Goal: Task Accomplishment & Management: Use online tool/utility

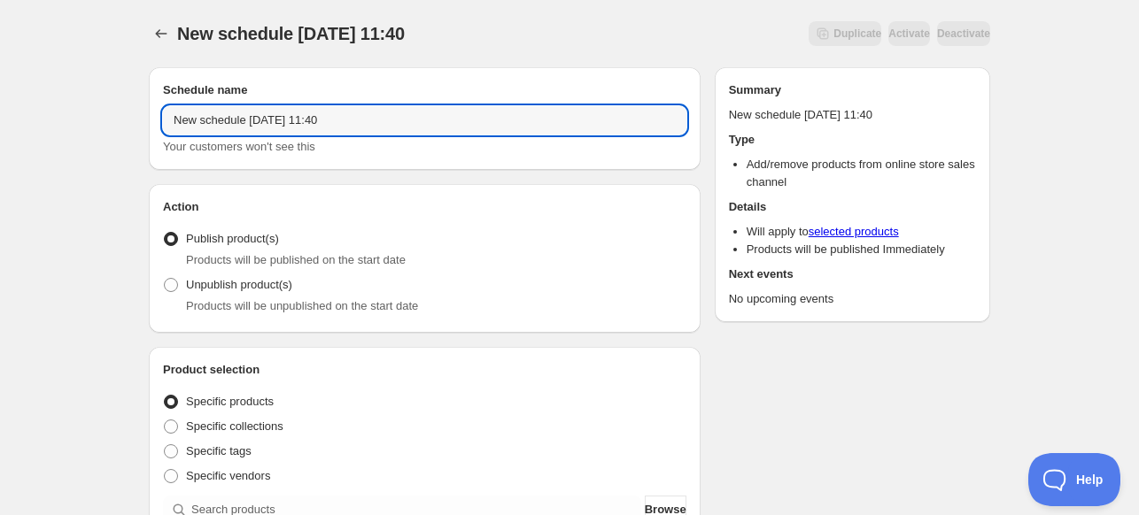
drag, startPoint x: 432, startPoint y: 112, endPoint x: -83, endPoint y: 105, distance: 515.3
click at [0, 105] on html "New schedule [DATE] 11:40. This page is ready New schedule [DATE] 11:40 Duplica…" at bounding box center [569, 257] width 1139 height 515
type input "New Comic Wed - Limited Drops"
click at [250, 301] on span "Products will be unpublished on the start date" at bounding box center [302, 305] width 232 height 13
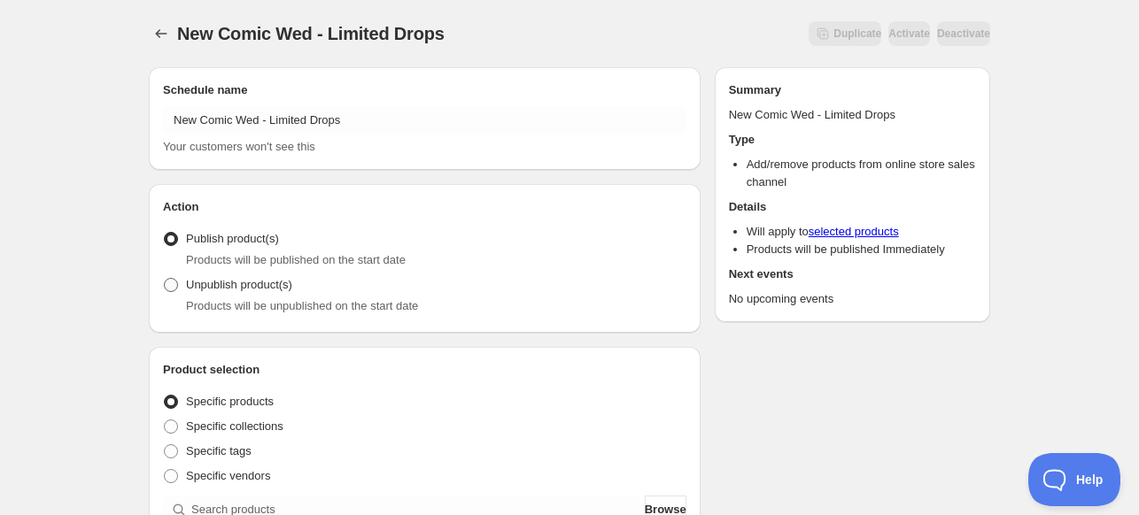
drag, startPoint x: 280, startPoint y: 266, endPoint x: 269, endPoint y: 274, distance: 13.3
click at [280, 266] on span "Products will be published on the start date" at bounding box center [296, 259] width 220 height 13
click at [251, 287] on span "Unpublish product(s)" at bounding box center [239, 284] width 106 height 13
click at [165, 279] on input "Unpublish product(s)" at bounding box center [164, 278] width 1 height 1
radio input "true"
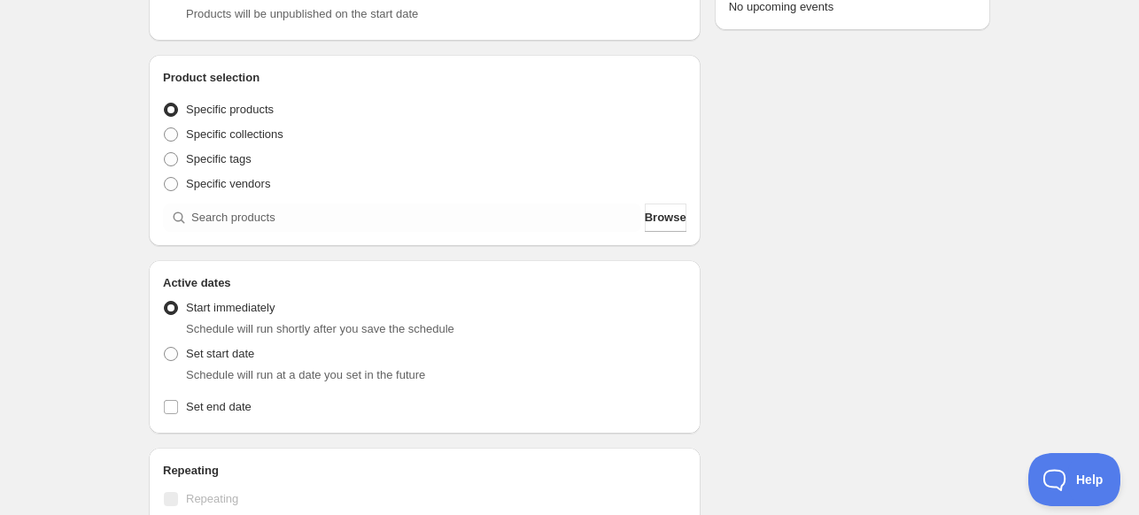
scroll to position [266, 0]
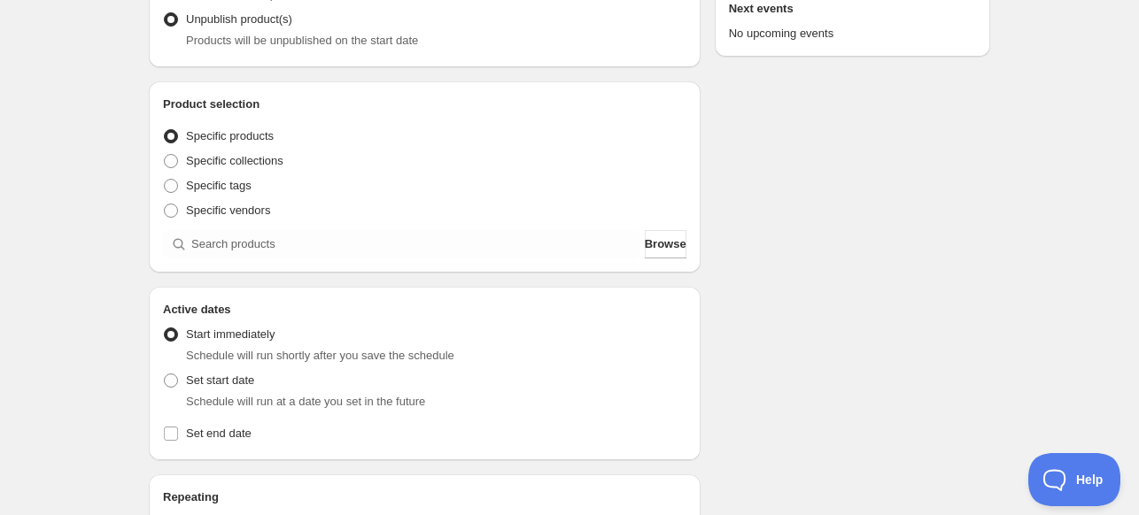
drag, startPoint x: 332, startPoint y: 199, endPoint x: 298, endPoint y: 108, distance: 97.2
click at [298, 108] on h2 "Product selection" at bounding box center [424, 105] width 523 height 18
click at [297, 90] on div "Product selection Entity type Specific products Specific collections Specific t…" at bounding box center [425, 176] width 552 height 191
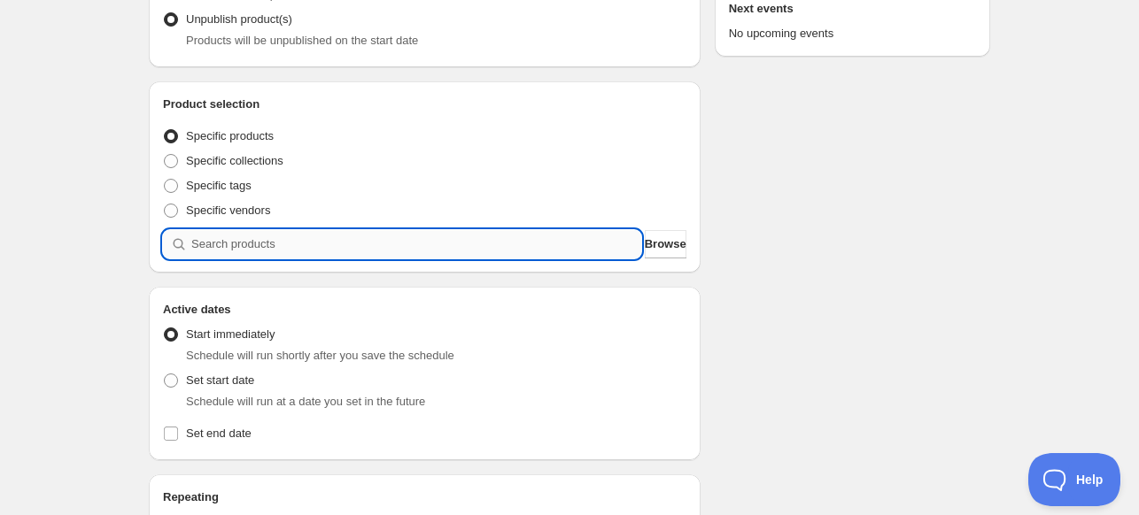
click at [197, 251] on input "search" at bounding box center [416, 244] width 450 height 28
type input "r"
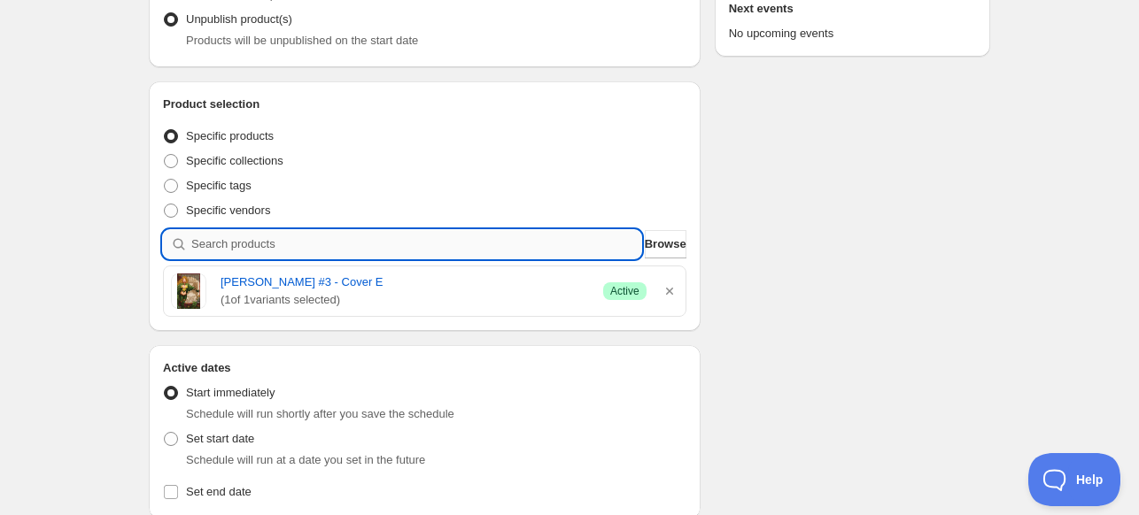
click at [390, 249] on input "search" at bounding box center [416, 244] width 450 height 28
click at [287, 235] on input "search" at bounding box center [416, 244] width 450 height 28
paste input "[PERSON_NAME] [PERSON_NAME] Exclusive LE 125"
type input "[PERSON_NAME] [PERSON_NAME] Exclusive LE 125"
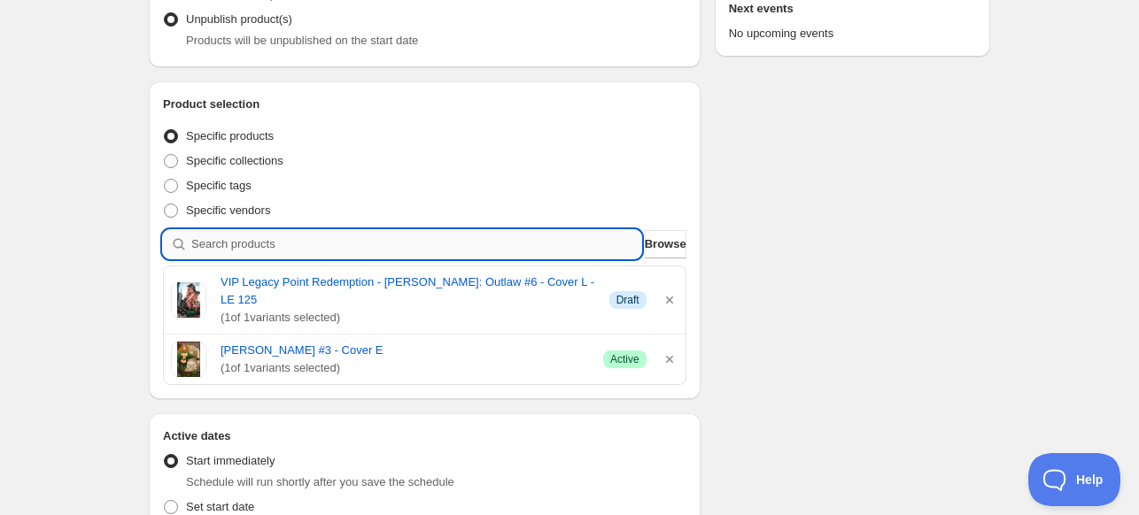
click at [476, 247] on input "search" at bounding box center [416, 244] width 450 height 28
click at [315, 241] on input "search" at bounding box center [416, 244] width 450 height 28
paste input "[PERSON_NAME]: Wanted #3"
type input "[PERSON_NAME]: Wanted #3"
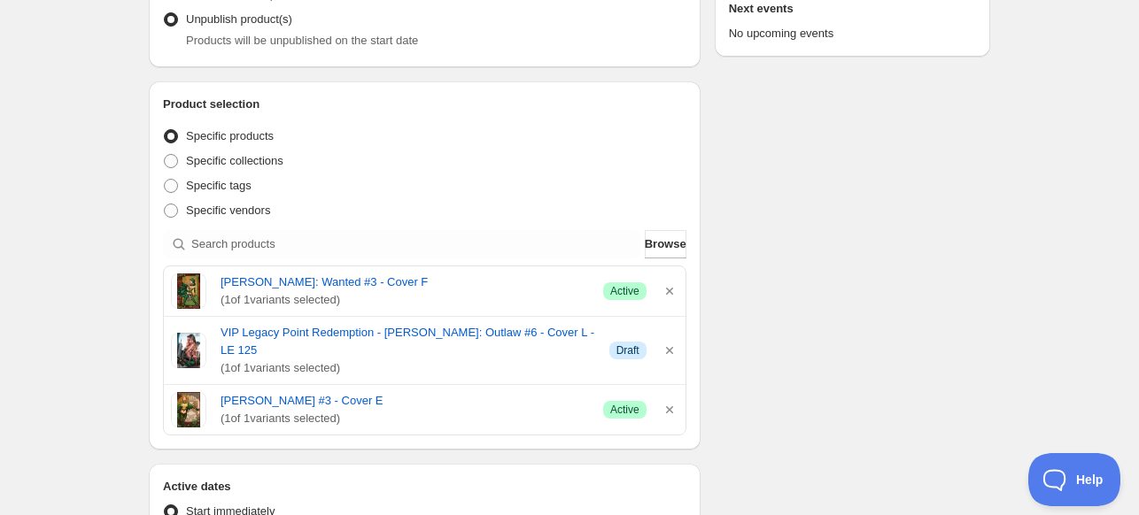
click at [772, 260] on div "Schedule name New Comic Wed - Limited Drops Your customers won't see this Actio…" at bounding box center [562, 404] width 855 height 1232
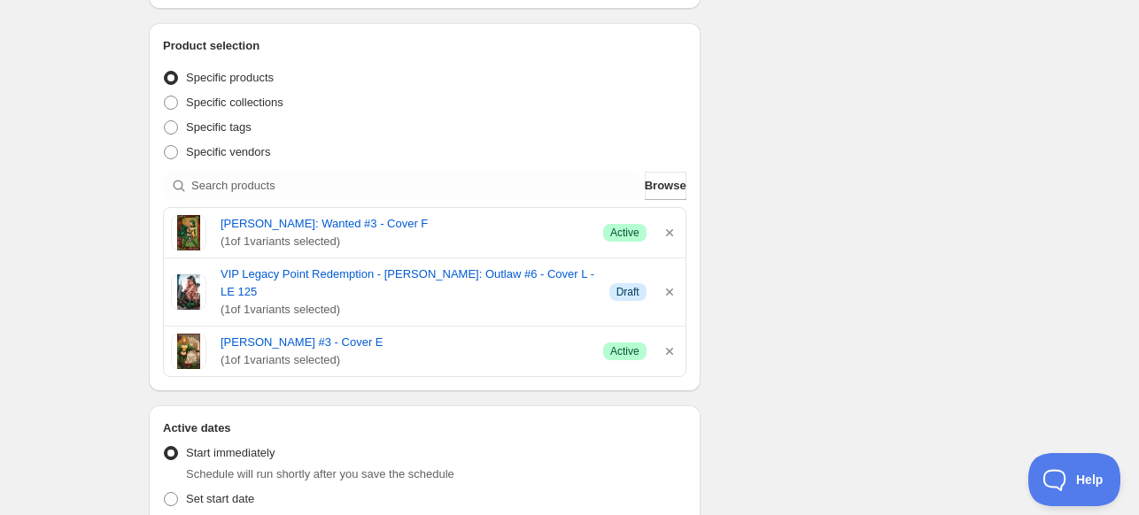
scroll to position [443, 0]
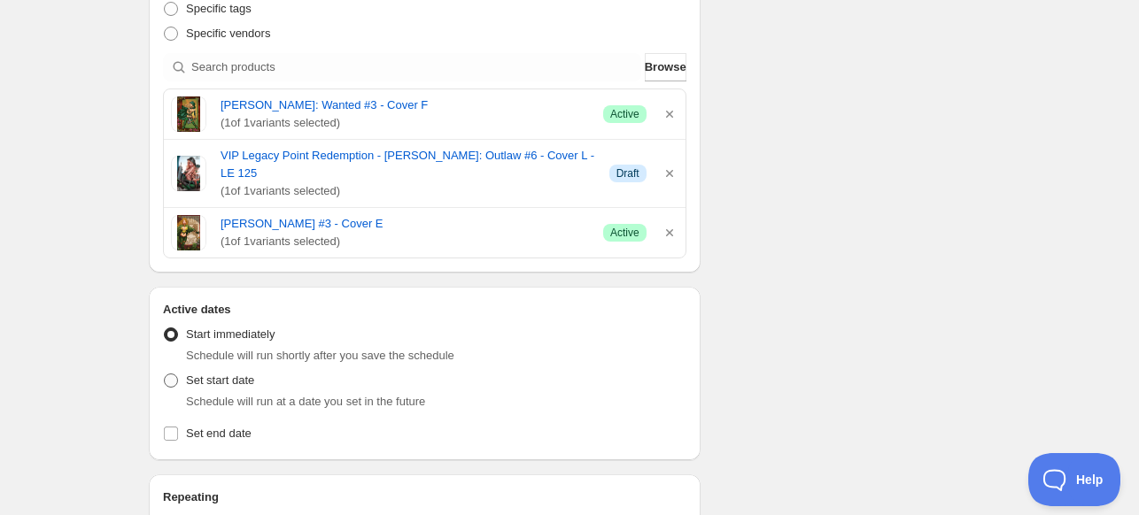
click at [243, 382] on span "Set start date" at bounding box center [220, 380] width 68 height 13
click at [165, 375] on input "Set start date" at bounding box center [164, 374] width 1 height 1
radio input "true"
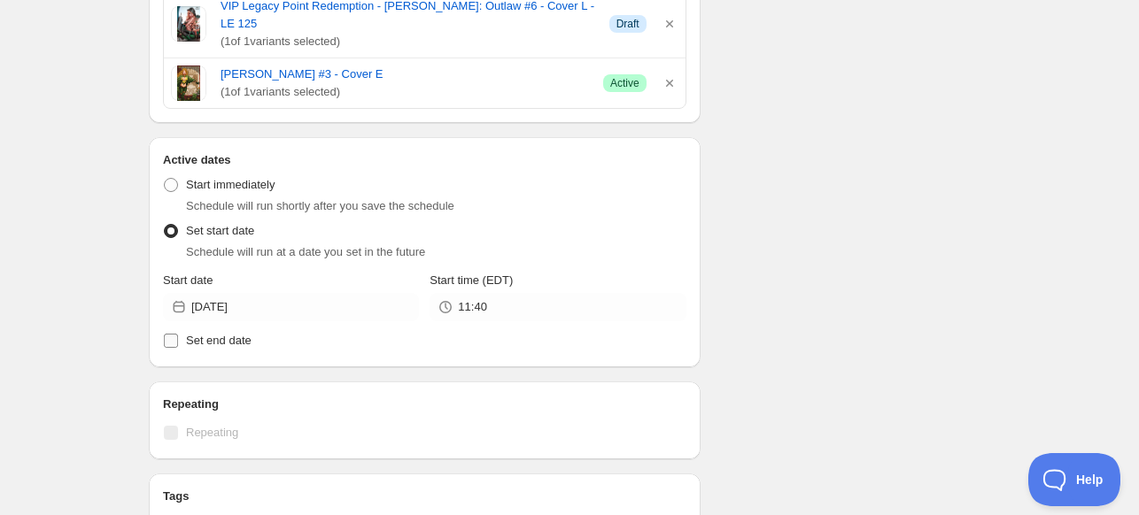
scroll to position [620, 0]
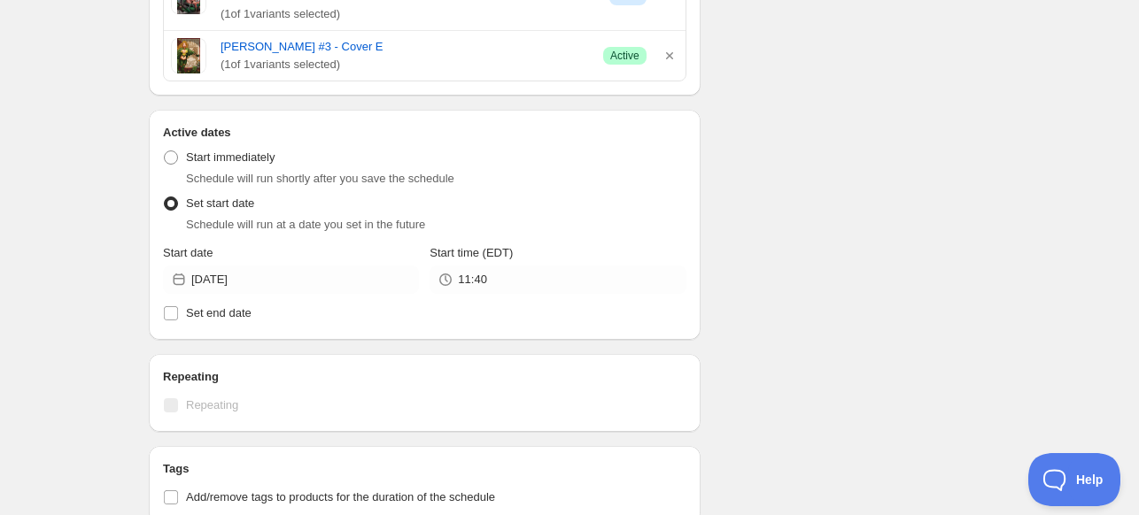
click at [177, 277] on icon at bounding box center [180, 280] width 12 height 12
click at [179, 281] on icon at bounding box center [179, 280] width 18 height 18
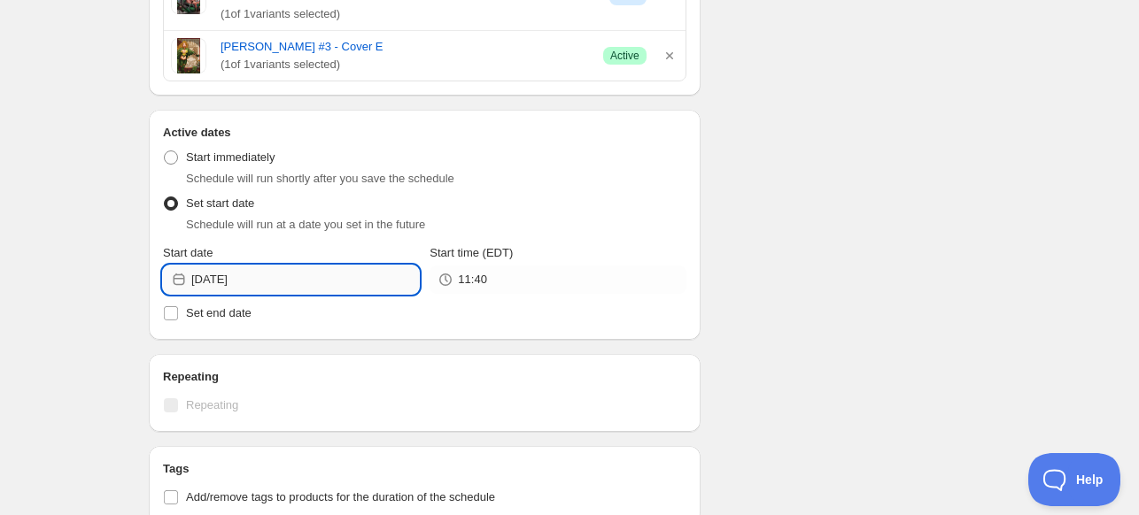
click at [195, 277] on input "[DATE]" at bounding box center [305, 280] width 228 height 28
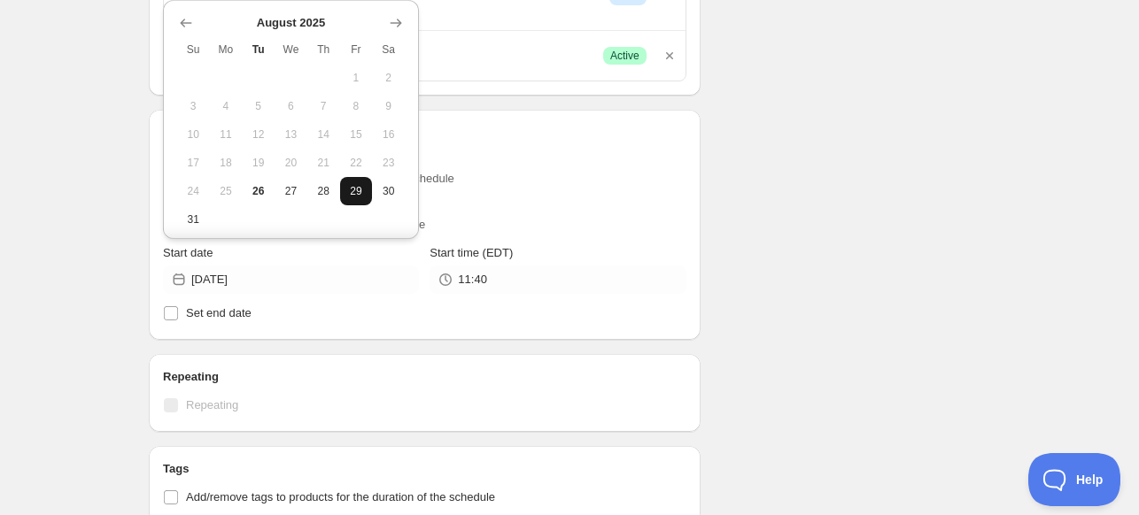
click at [349, 194] on span "29" at bounding box center [356, 191] width 19 height 14
type input "[DATE]"
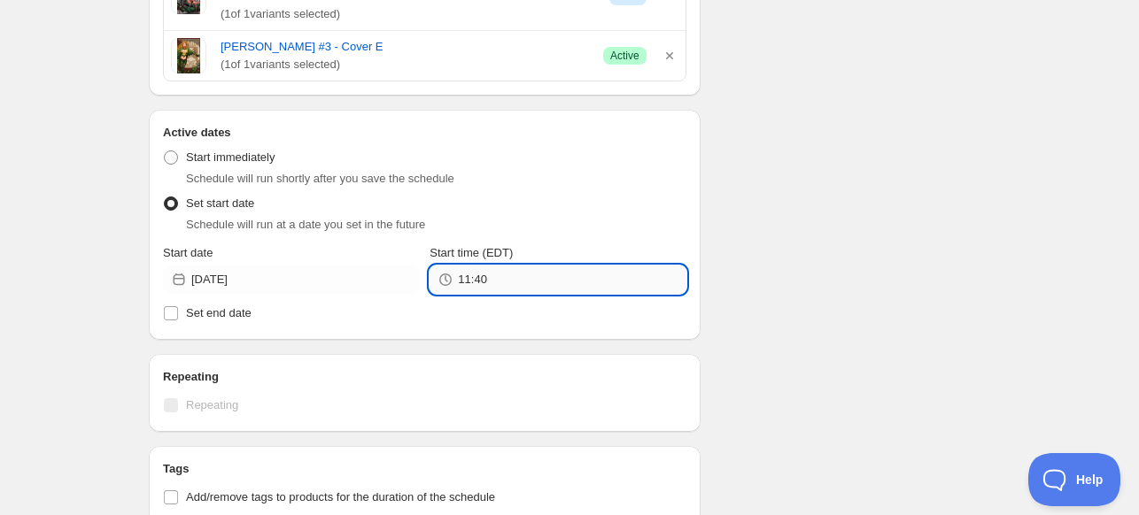
click at [488, 282] on input "11:40" at bounding box center [572, 280] width 228 height 28
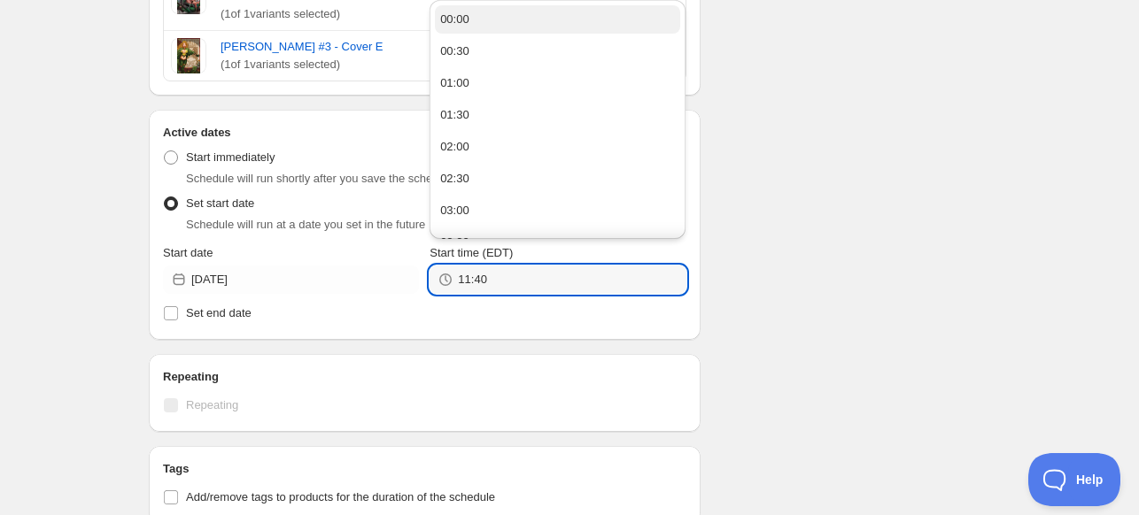
click at [492, 24] on button "00:00" at bounding box center [557, 19] width 245 height 28
type input "00:00"
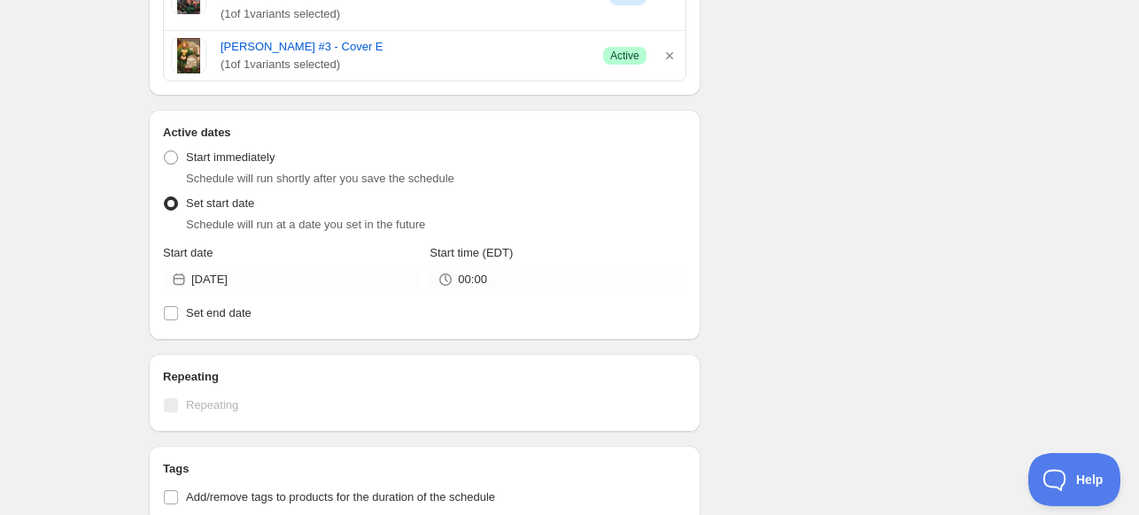
click at [163, 279] on div "[DATE]" at bounding box center [291, 280] width 256 height 28
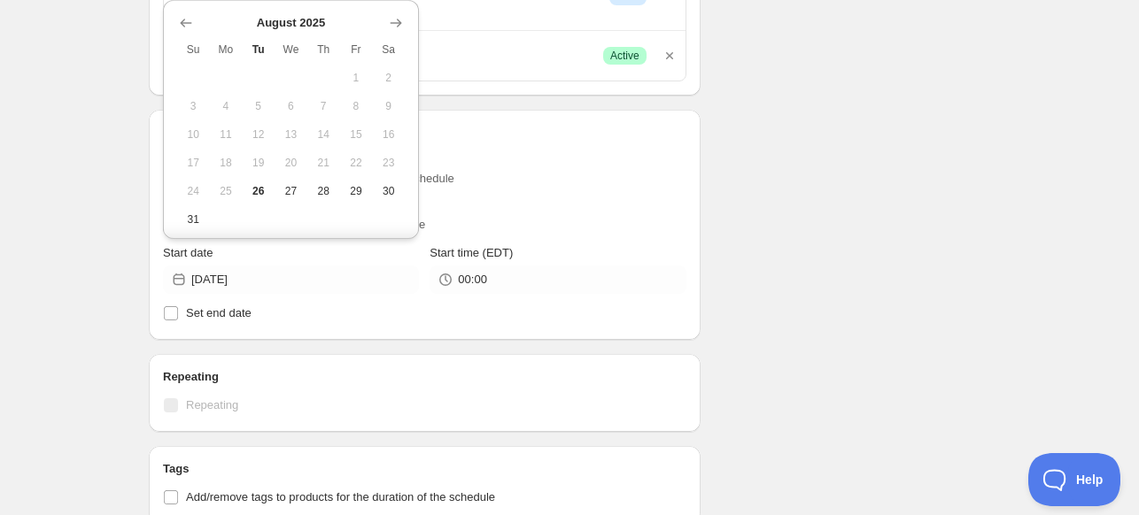
click at [554, 213] on div "Set start date Schedule will run at a date you set in the future" at bounding box center [424, 212] width 523 height 42
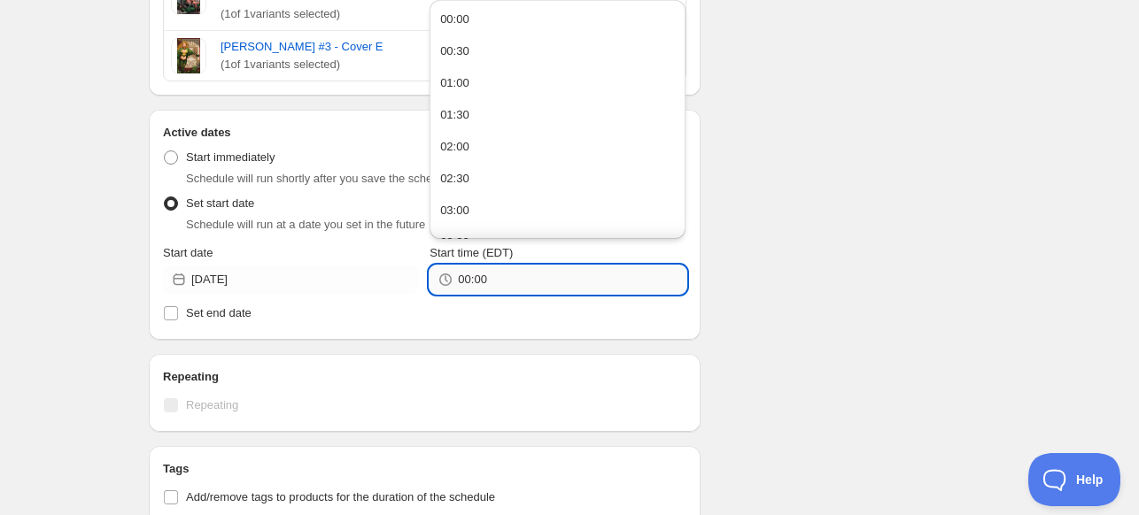
click at [475, 275] on input "00:00" at bounding box center [572, 280] width 228 height 28
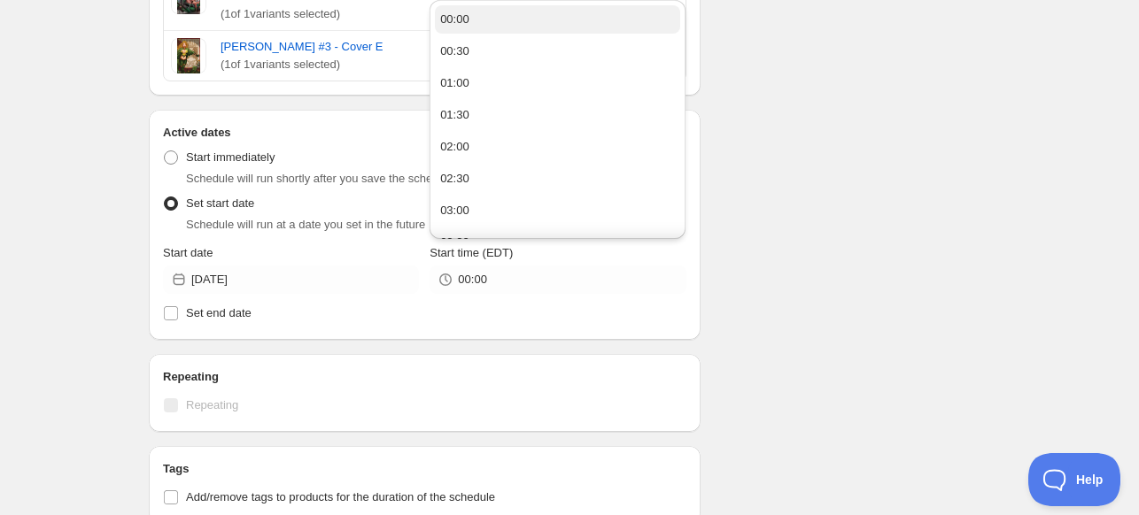
click at [464, 27] on div "00:00" at bounding box center [454, 20] width 29 height 18
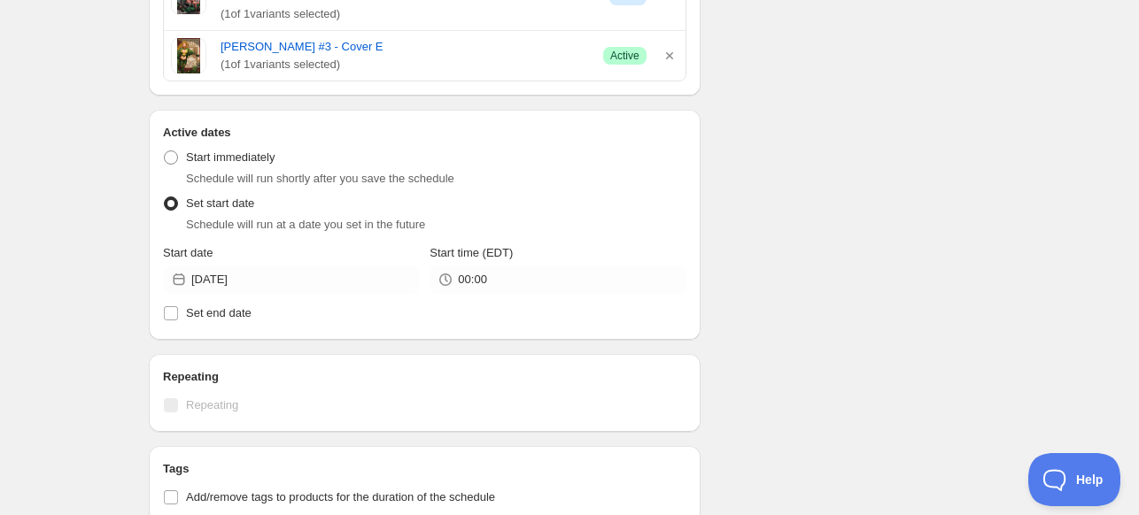
click at [825, 266] on div "Schedule name New Comic Wed - Limited Drops Your customers won't see this Actio…" at bounding box center [562, 77] width 855 height 1289
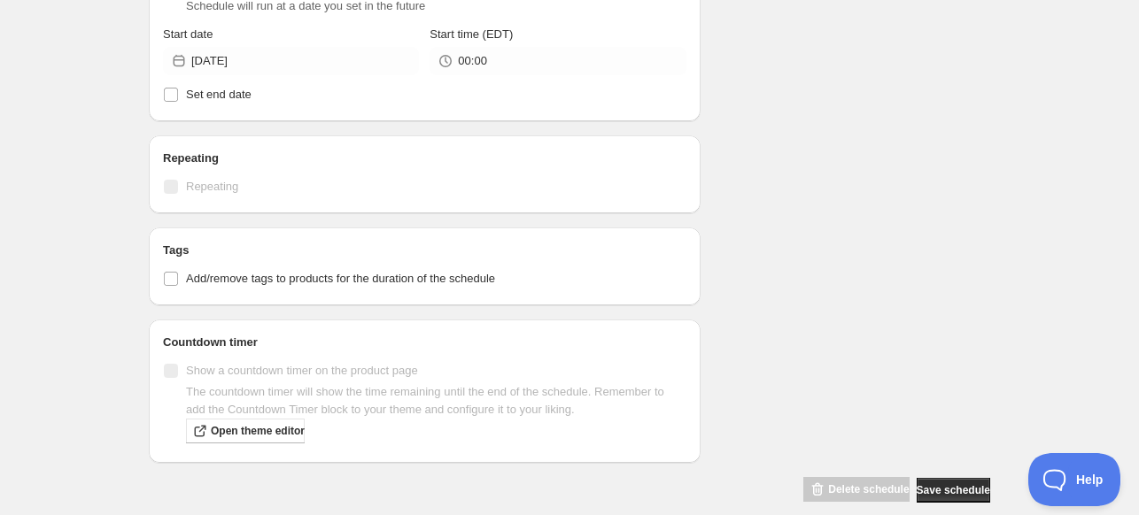
scroll to position [859, 0]
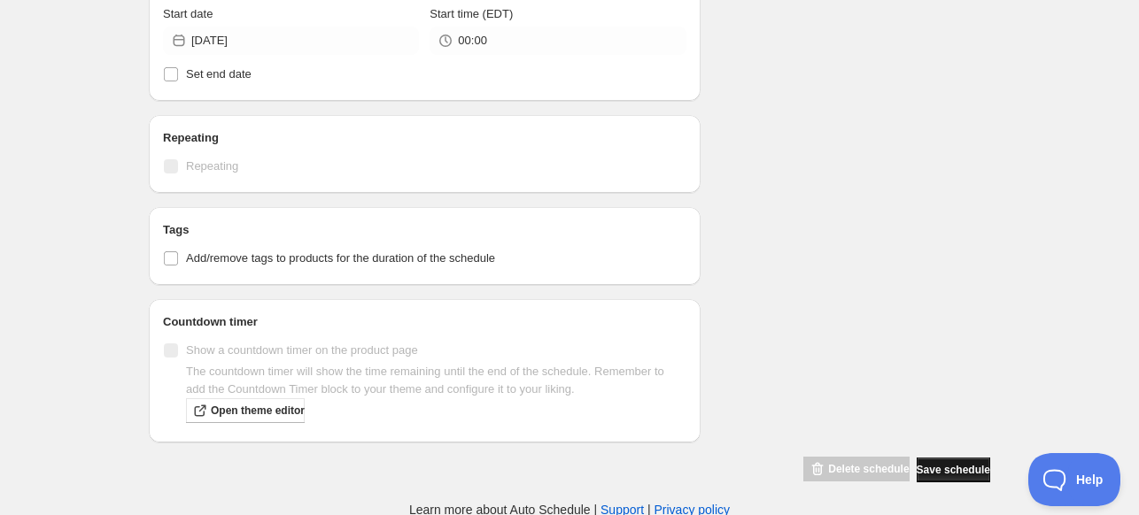
click at [825, 463] on span "Save schedule" at bounding box center [952, 470] width 73 height 14
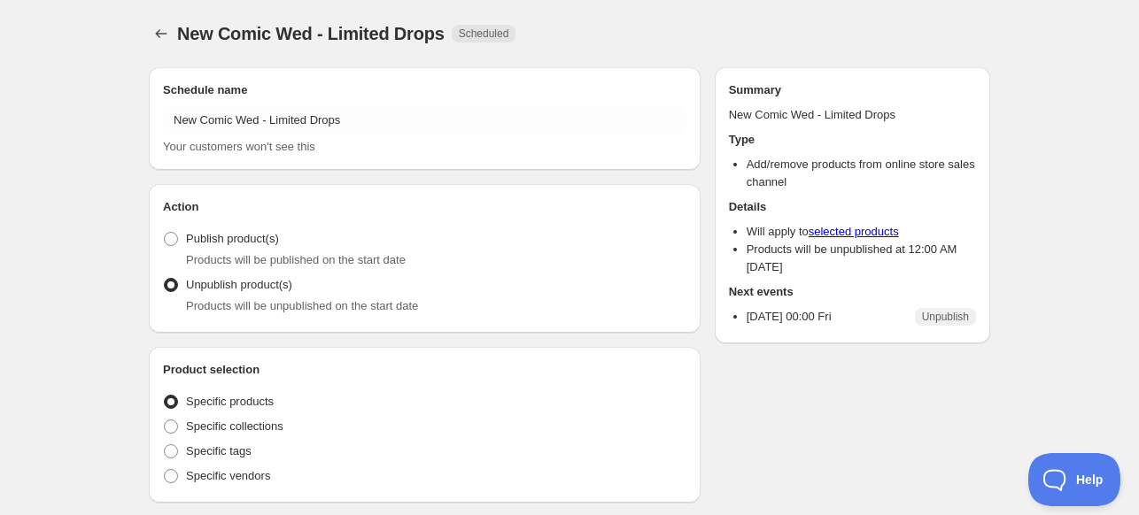
radio input "true"
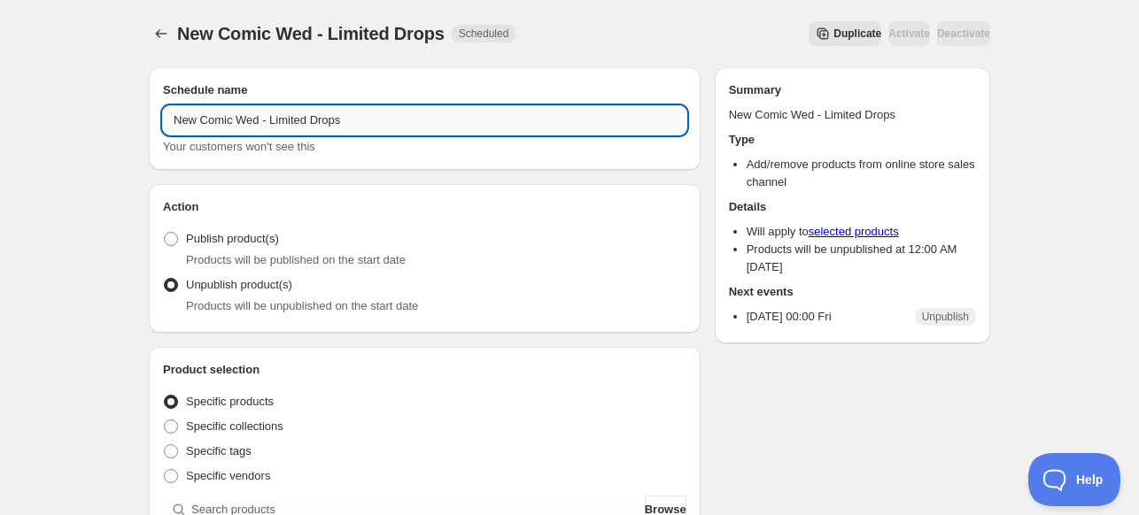
click at [347, 122] on input "New Comic Wed - Limited Drops" at bounding box center [424, 120] width 523 height 28
type input "New Comic Wed - Limited Drops Unpublish OS"
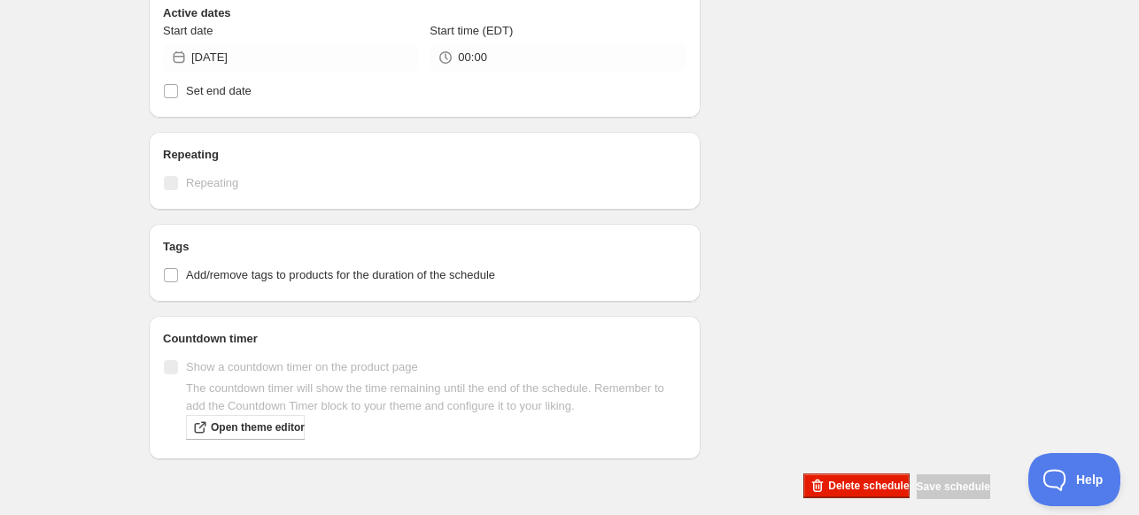
scroll to position [756, 0]
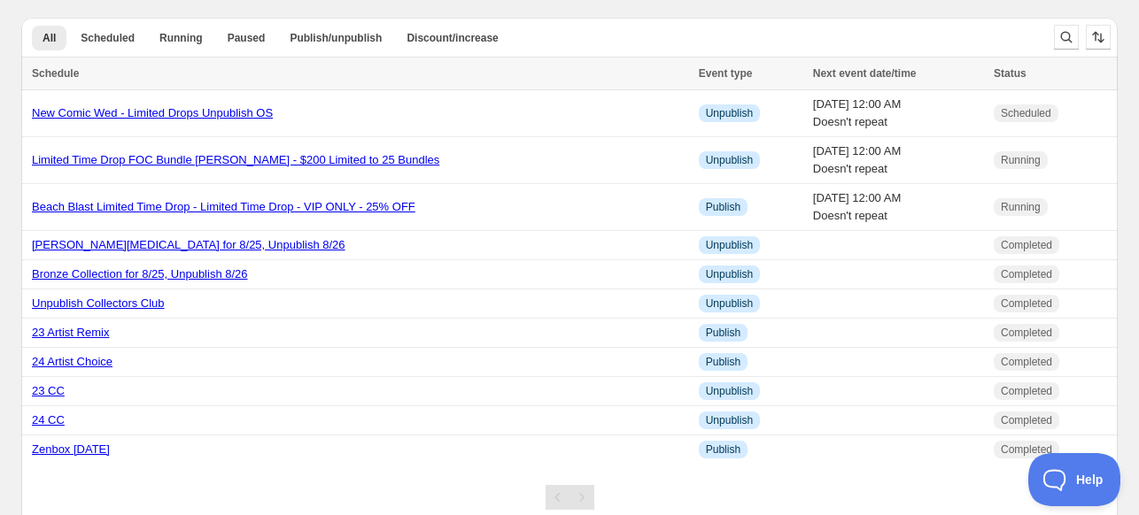
click at [825, 18] on div "All Scheduled Running Paused Publish/unpublish Discount/increase More views All…" at bounding box center [530, 37] width 1018 height 39
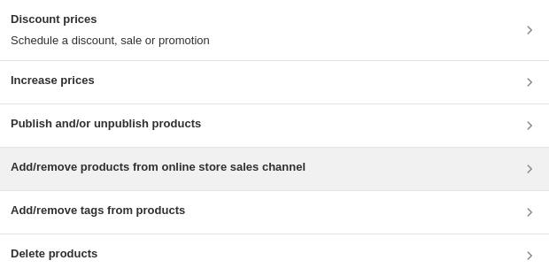
click at [104, 166] on h3 "Add/remove products from online store sales channel" at bounding box center [158, 167] width 295 height 18
